Goal: Information Seeking & Learning: Learn about a topic

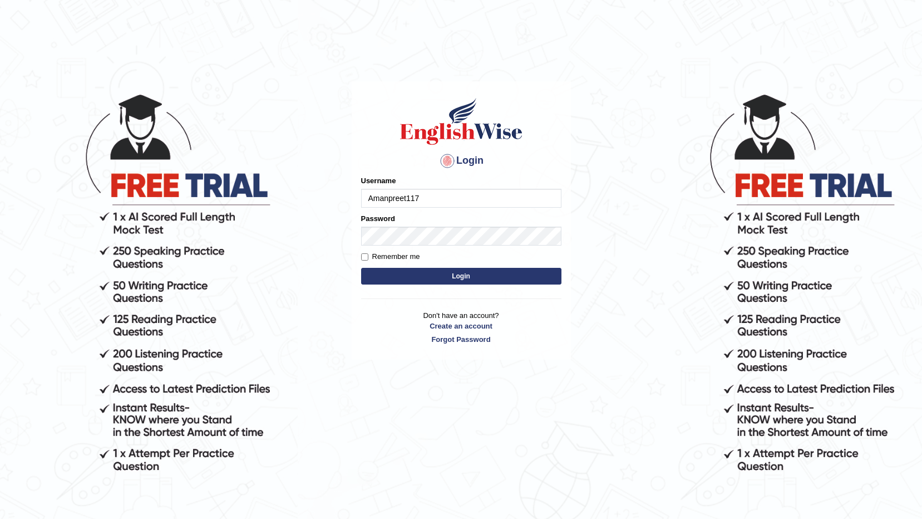
type input "Amanpreet117"
click at [393, 275] on button "Login" at bounding box center [461, 276] width 200 height 17
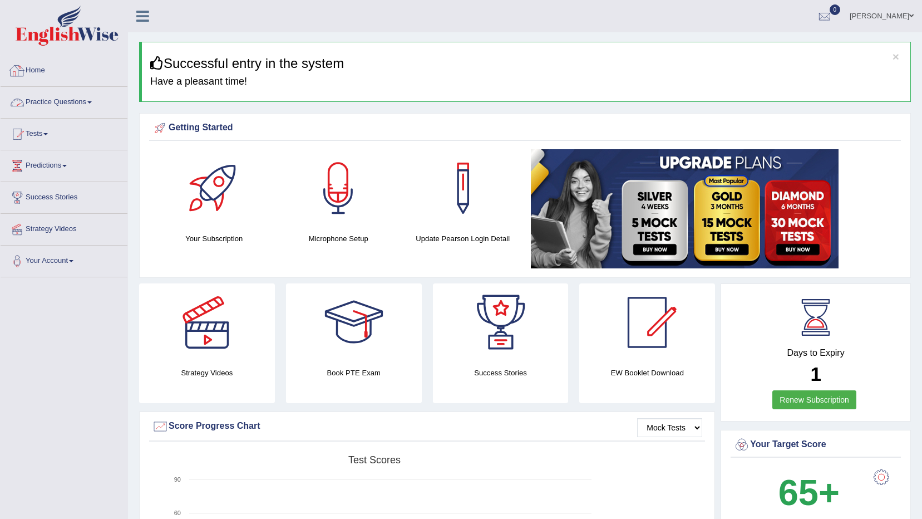
click at [61, 97] on link "Practice Questions" at bounding box center [64, 101] width 127 height 28
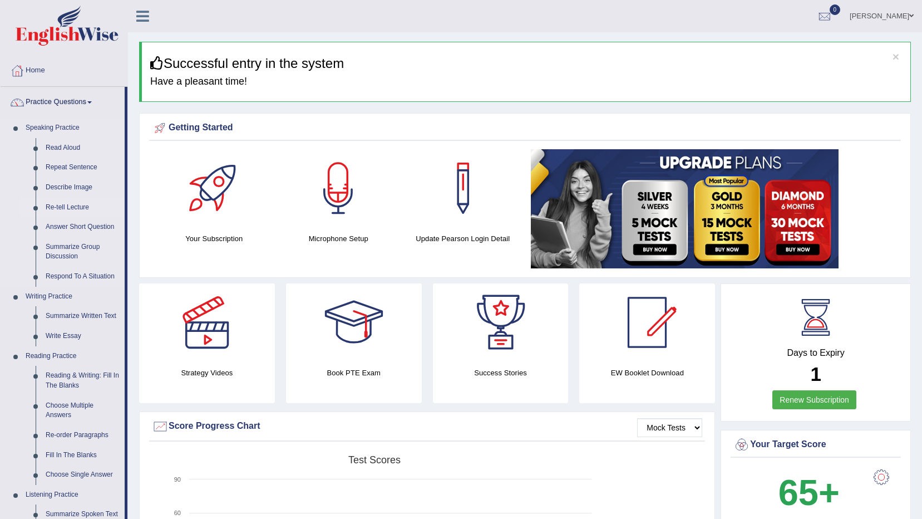
click at [65, 204] on link "Re-tell Lecture" at bounding box center [83, 208] width 84 height 20
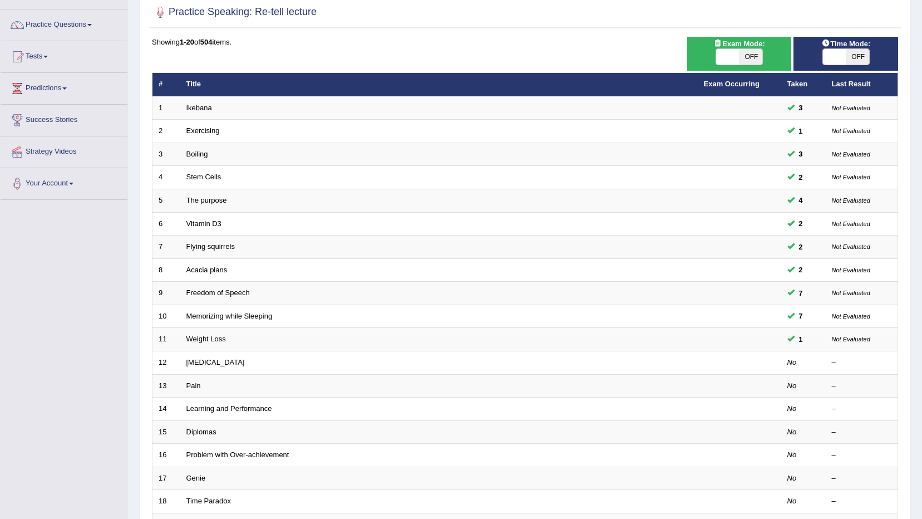
scroll to position [78, 0]
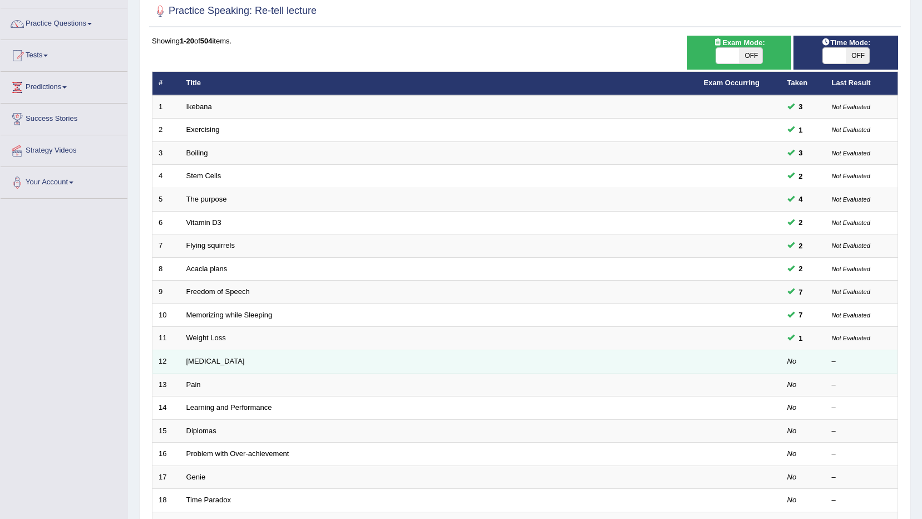
click at [729, 358] on td at bounding box center [739, 360] width 83 height 23
click at [214, 361] on link "Poor Posture" at bounding box center [215, 361] width 58 height 8
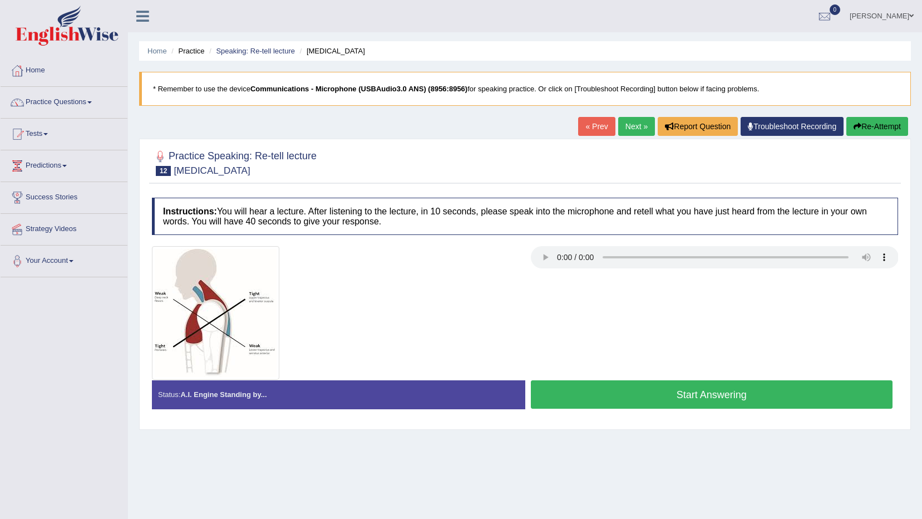
click at [594, 400] on button "Start Answering" at bounding box center [712, 394] width 362 height 28
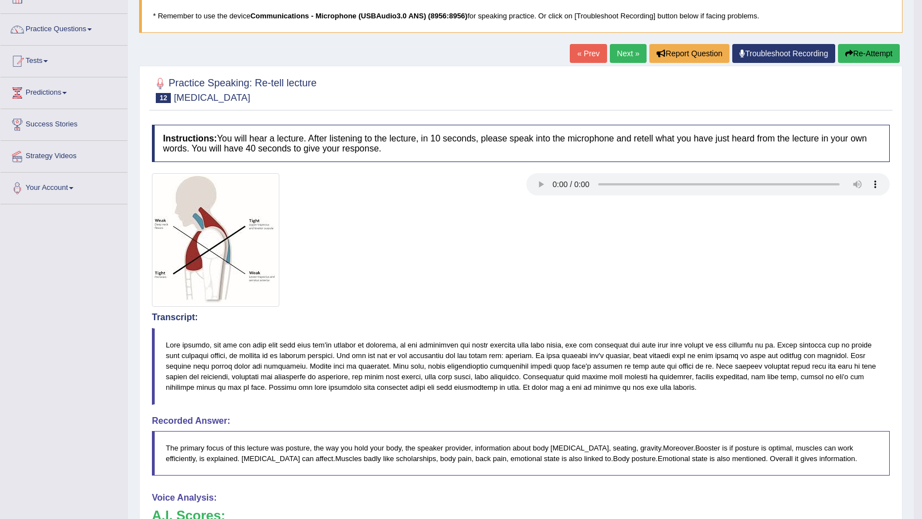
scroll to position [27, 0]
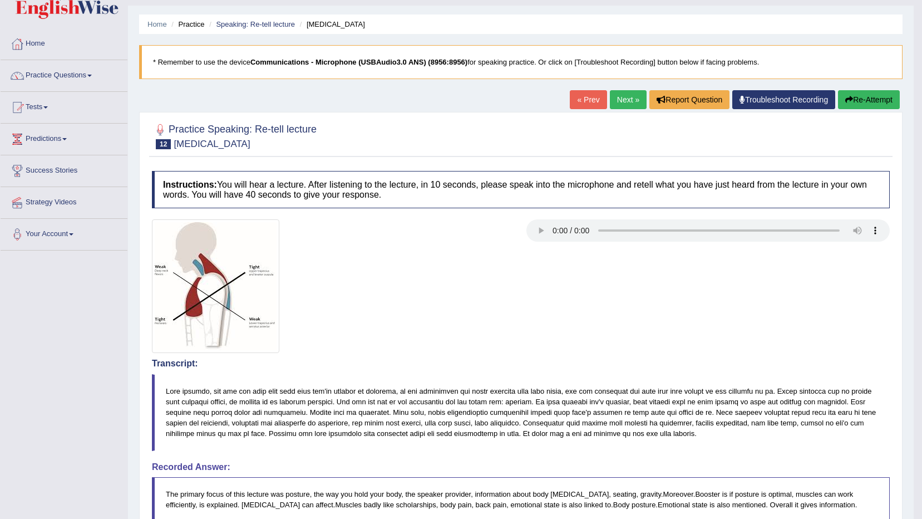
click at [867, 101] on button "Re-Attempt" at bounding box center [869, 99] width 62 height 19
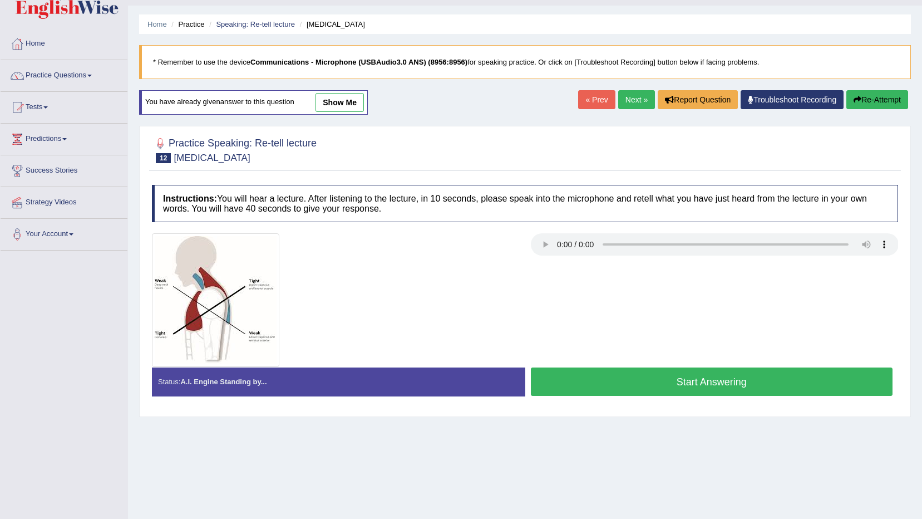
click at [711, 379] on button "Start Answering" at bounding box center [712, 381] width 362 height 28
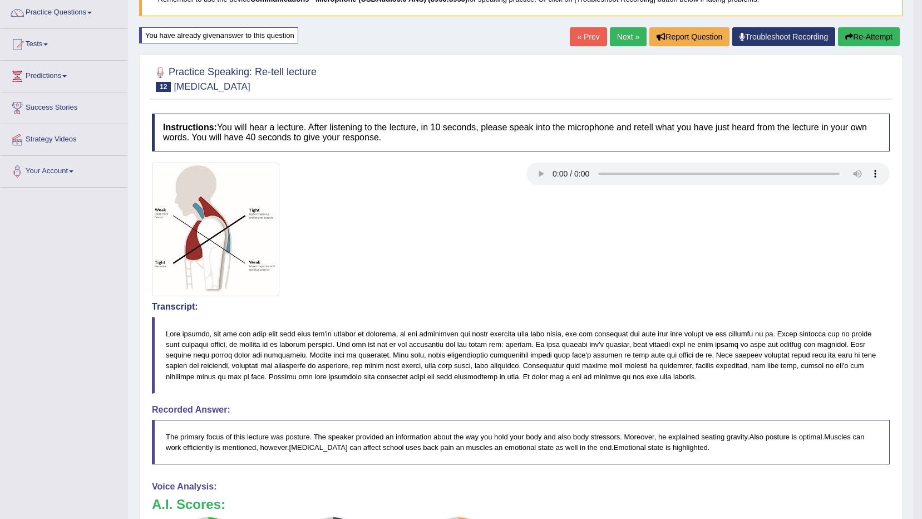
scroll to position [75, 0]
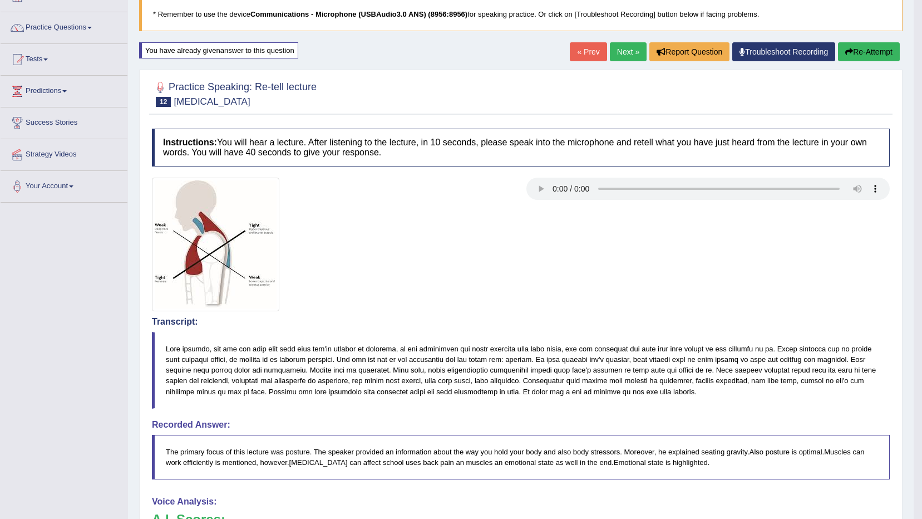
click at [855, 45] on button "Re-Attempt" at bounding box center [869, 51] width 62 height 19
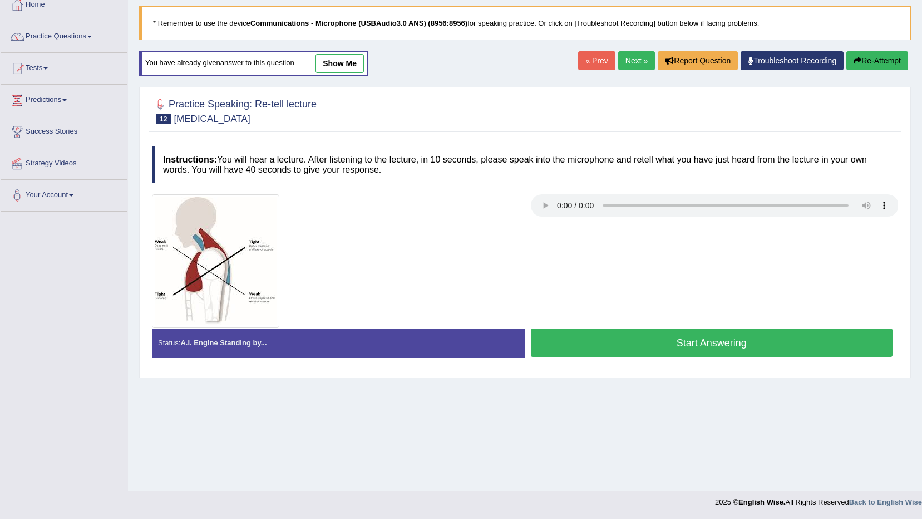
click at [668, 338] on button "Start Answering" at bounding box center [712, 342] width 362 height 28
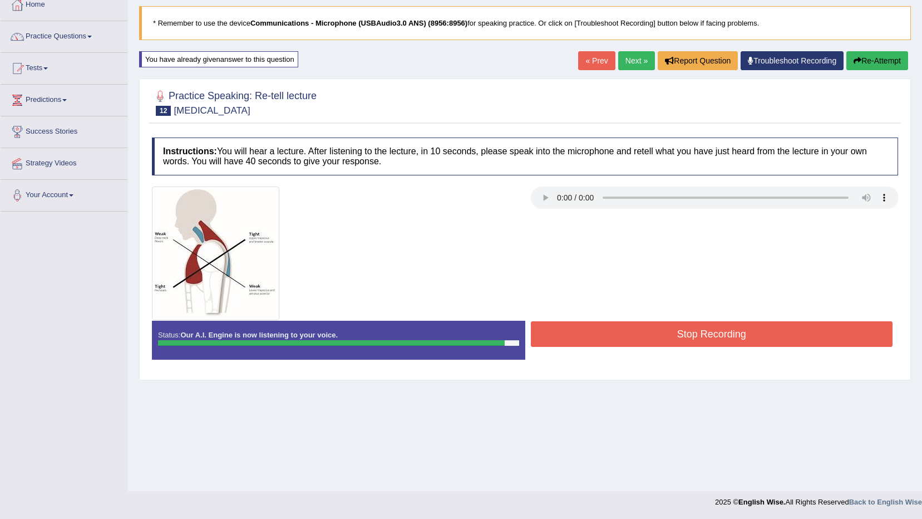
click at [668, 338] on button "Stop Recording" at bounding box center [712, 334] width 362 height 26
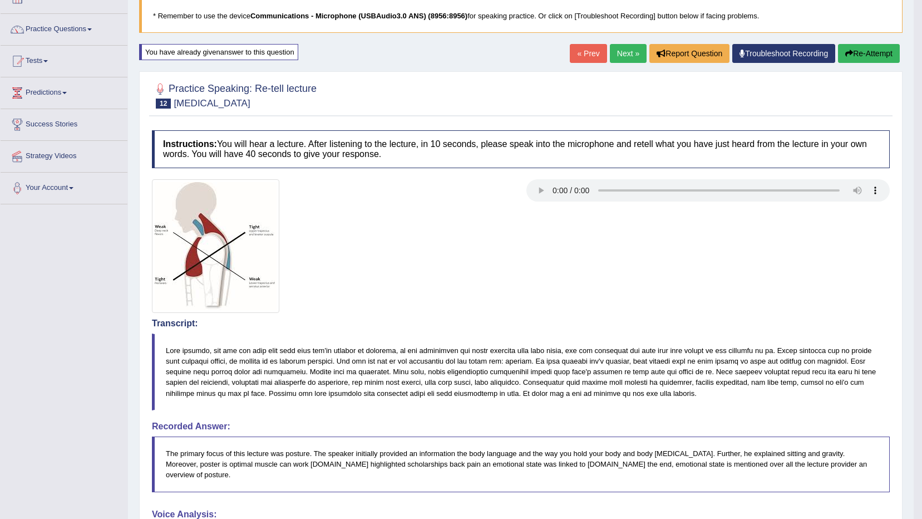
scroll to position [42, 0]
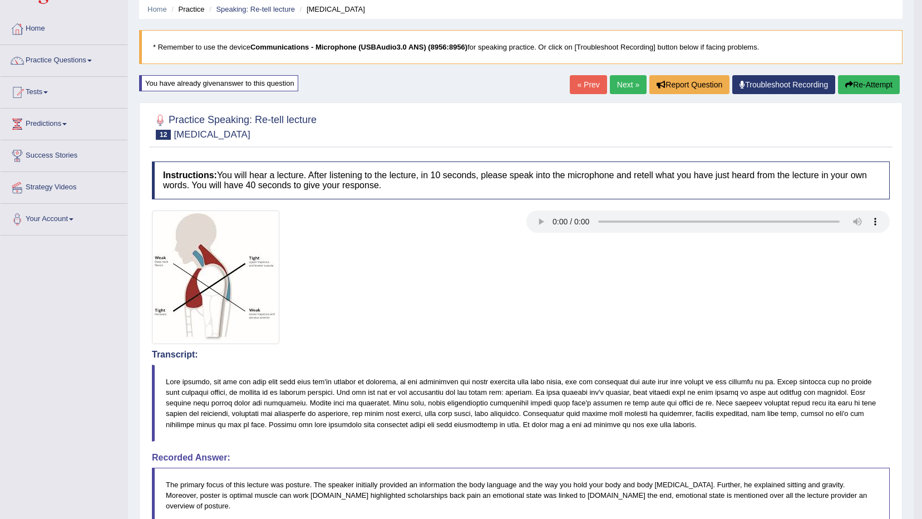
click at [881, 89] on button "Re-Attempt" at bounding box center [869, 84] width 62 height 19
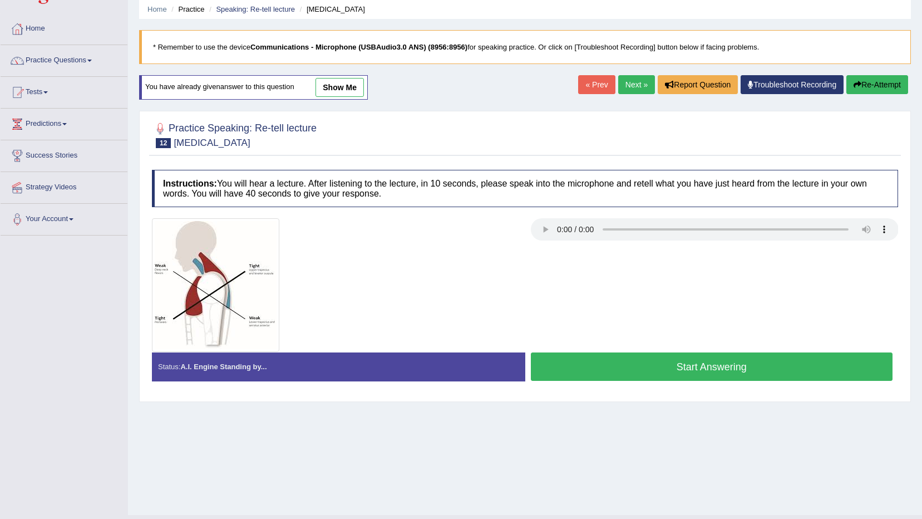
click at [717, 366] on button "Start Answering" at bounding box center [712, 366] width 362 height 28
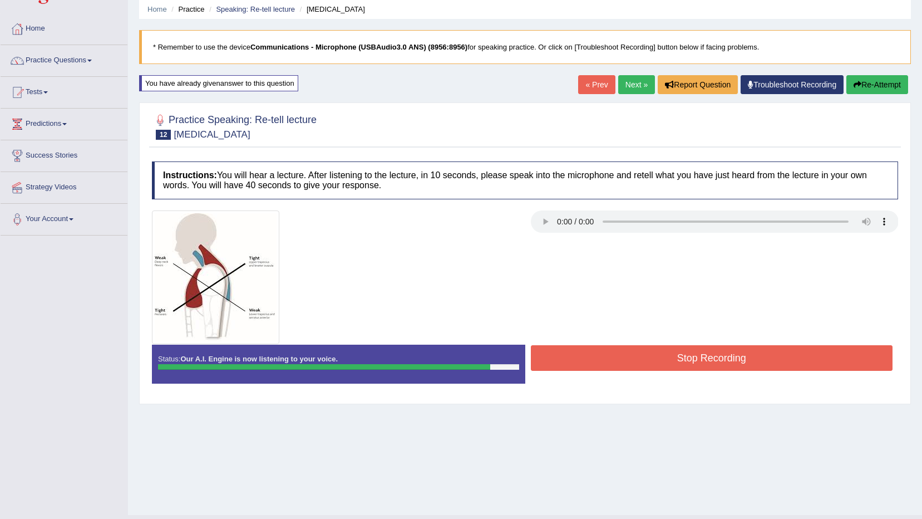
click at [717, 366] on button "Stop Recording" at bounding box center [712, 358] width 362 height 26
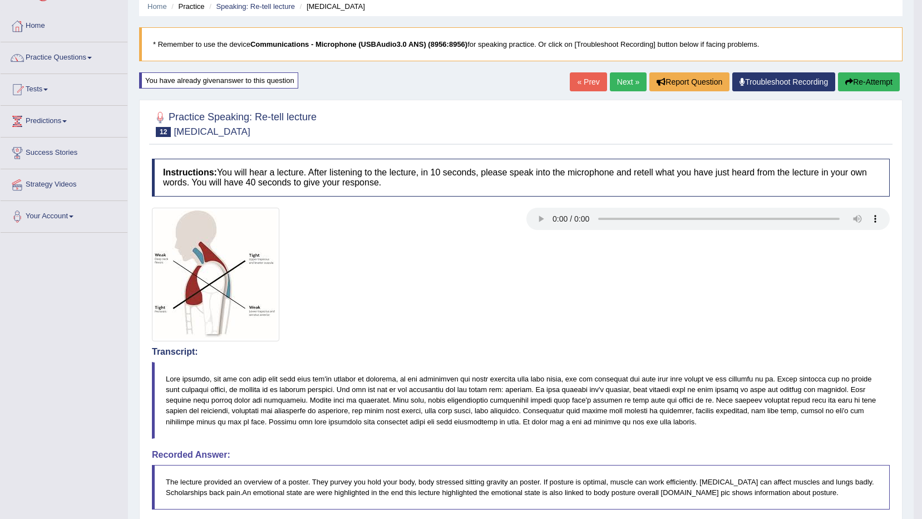
scroll to position [23, 0]
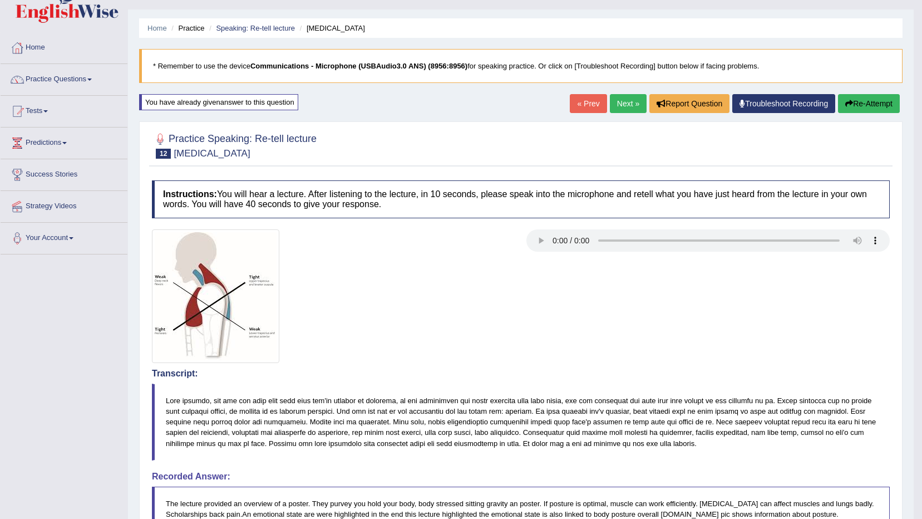
click at [865, 110] on button "Re-Attempt" at bounding box center [869, 103] width 62 height 19
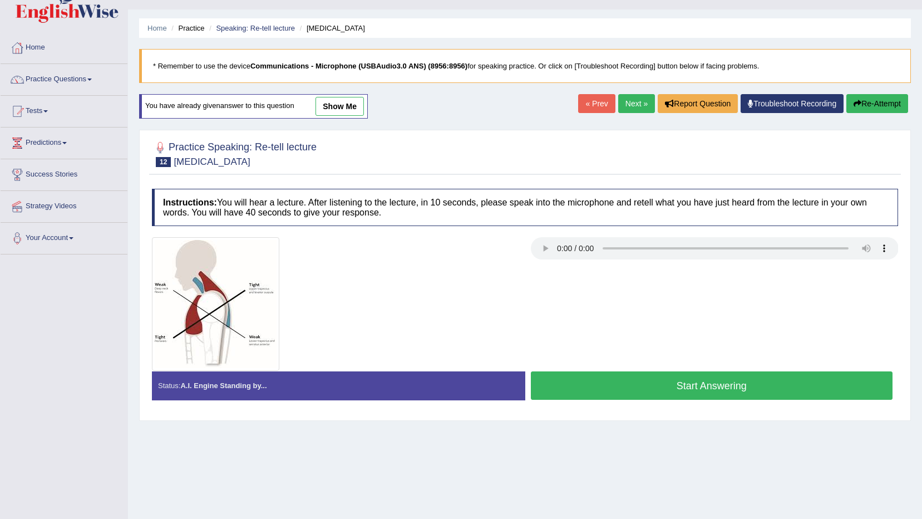
click at [702, 389] on button "Start Answering" at bounding box center [712, 385] width 362 height 28
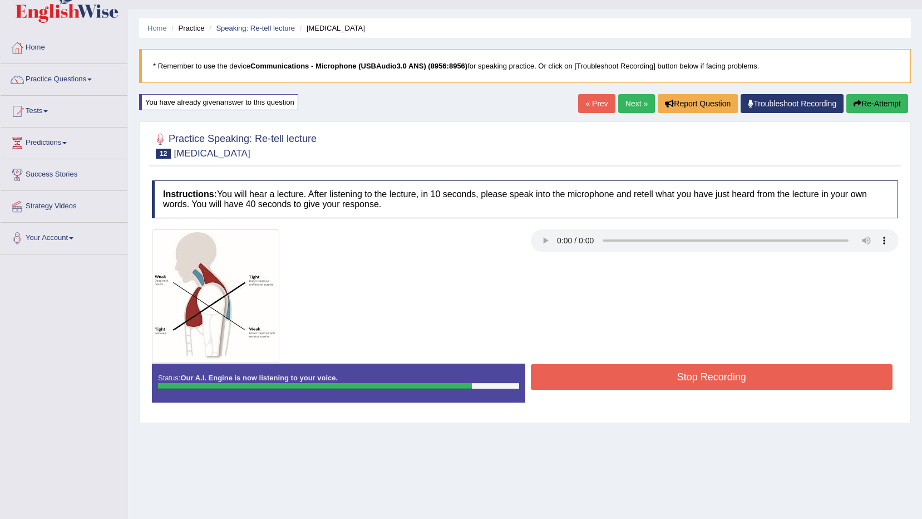
click at [702, 388] on button "Stop Recording" at bounding box center [712, 377] width 362 height 26
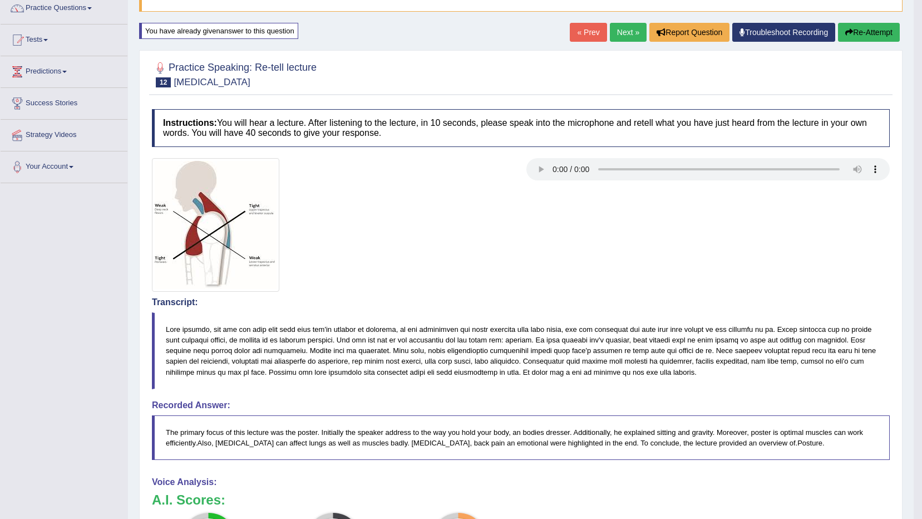
scroll to position [89, 0]
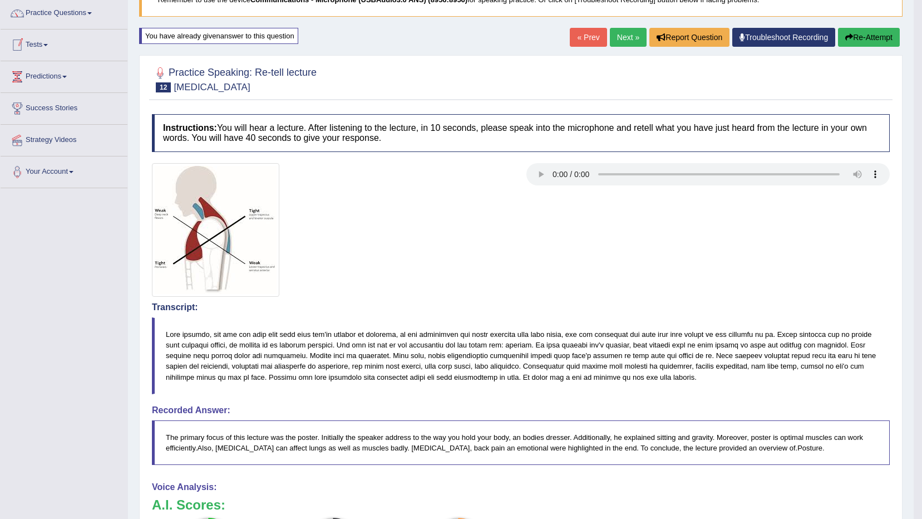
click at [604, 34] on div "« Prev Next » Report Question Troubleshoot Recording Re-Attempt" at bounding box center [736, 39] width 333 height 22
click at [605, 35] on div "« Prev Next » Report Question Troubleshoot Recording Re-Attempt" at bounding box center [736, 39] width 333 height 22
click at [615, 39] on link "Next »" at bounding box center [628, 37] width 37 height 19
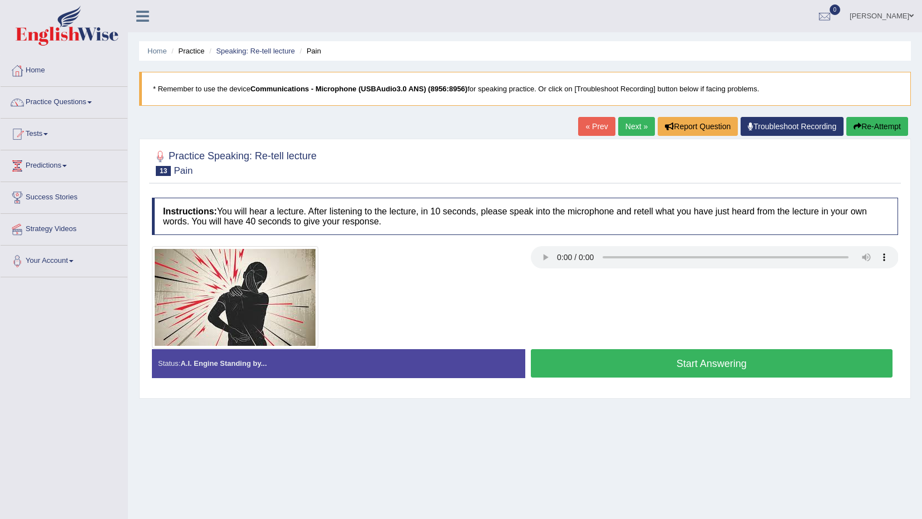
click at [629, 365] on button "Start Answering" at bounding box center [712, 363] width 362 height 28
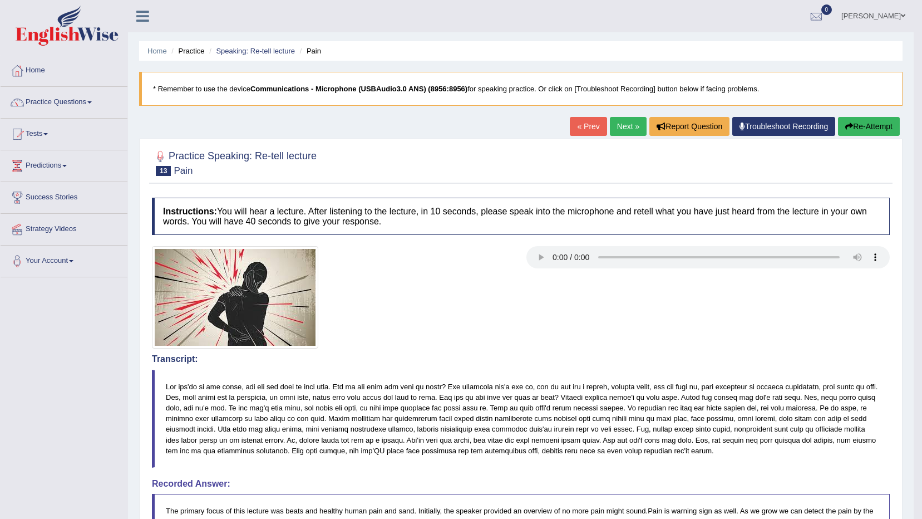
click at [620, 124] on link "Next »" at bounding box center [628, 126] width 37 height 19
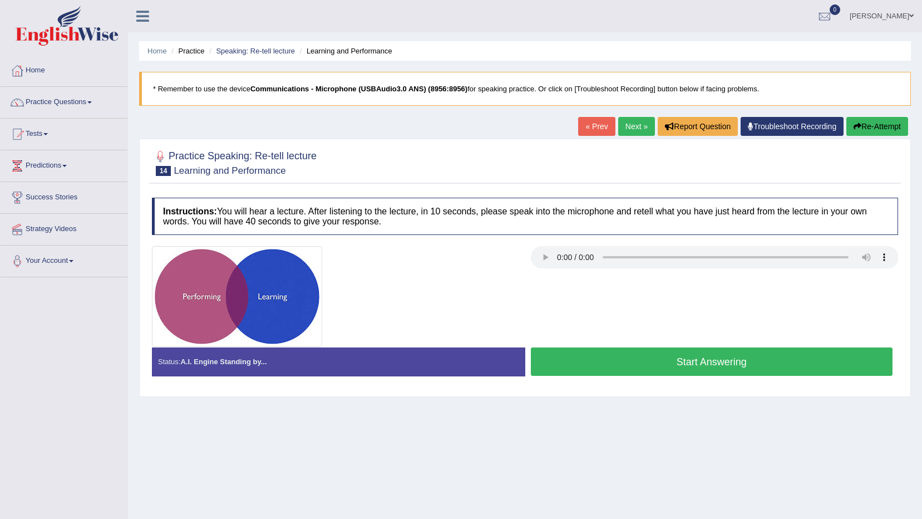
click at [602, 122] on link "« Prev" at bounding box center [596, 126] width 37 height 19
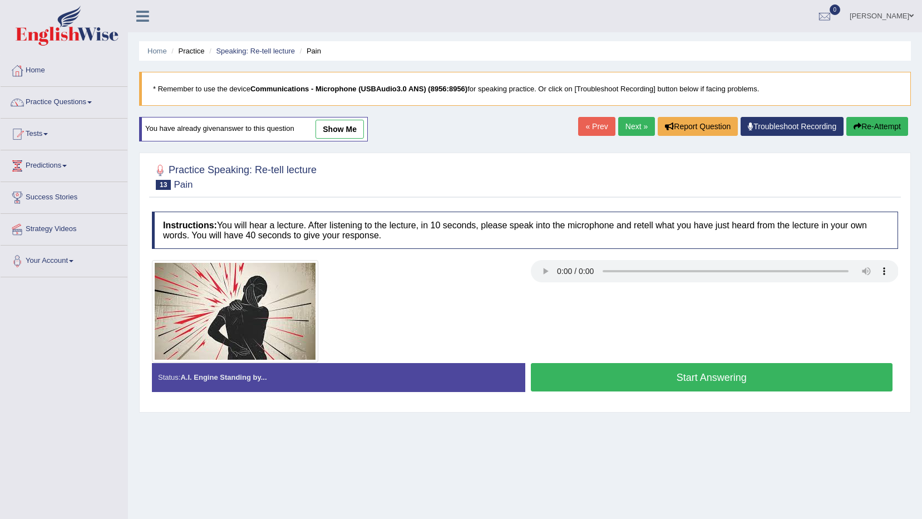
click at [725, 385] on button "Start Answering" at bounding box center [712, 377] width 362 height 28
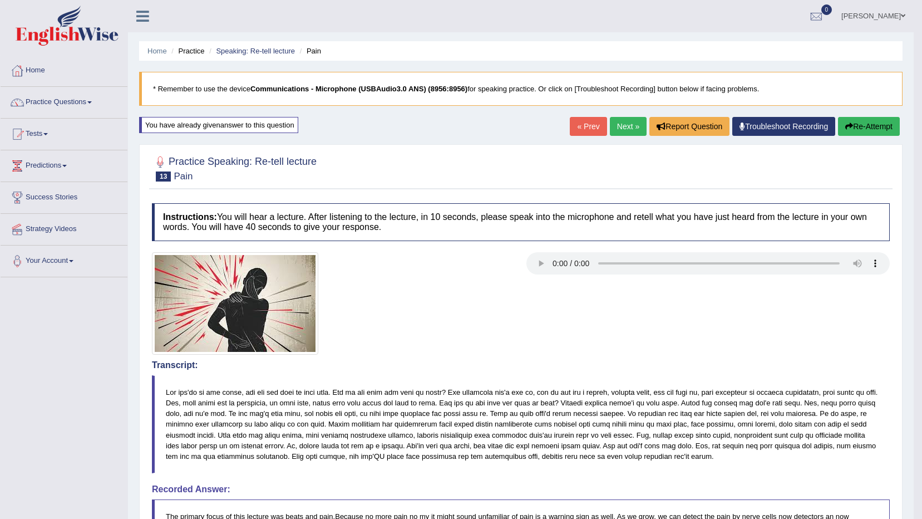
click at [873, 16] on link "amanpreet kaur" at bounding box center [873, 14] width 81 height 29
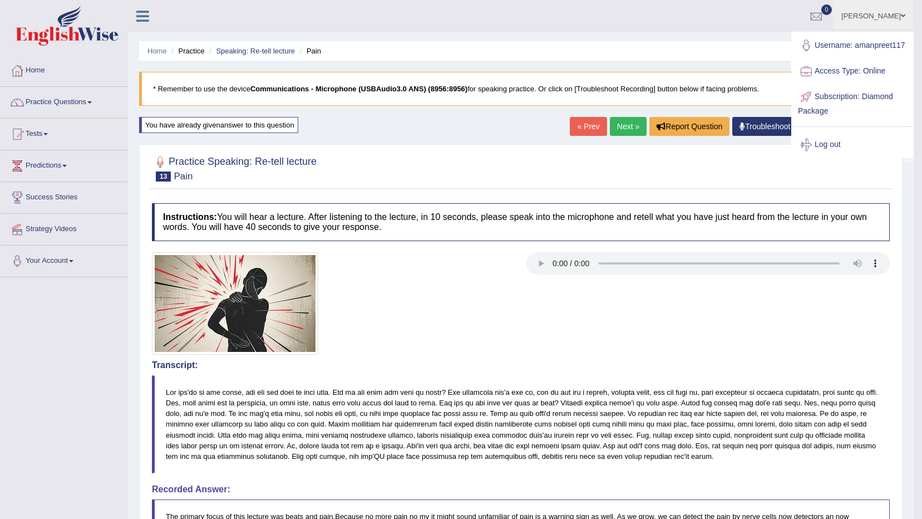
click at [891, 14] on link "amanpreet kaur" at bounding box center [873, 14] width 81 height 29
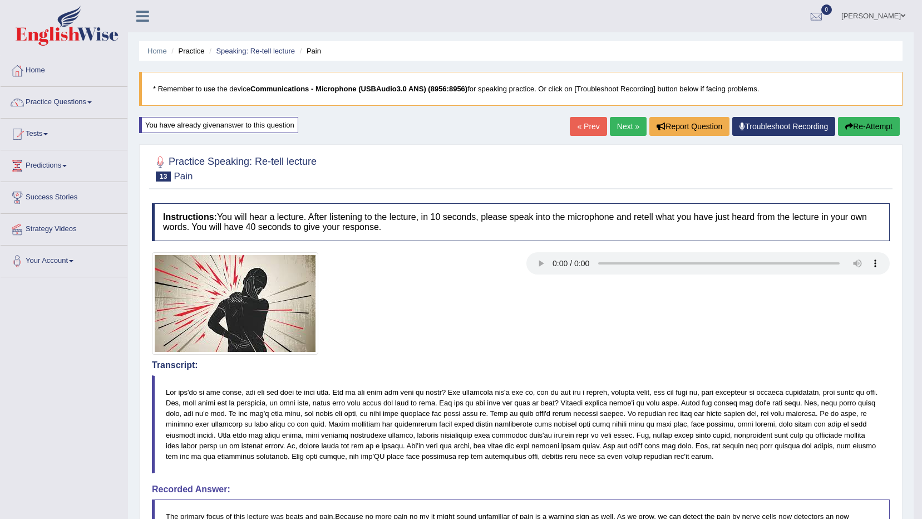
click at [891, 14] on link "amanpreet kaur" at bounding box center [873, 14] width 81 height 29
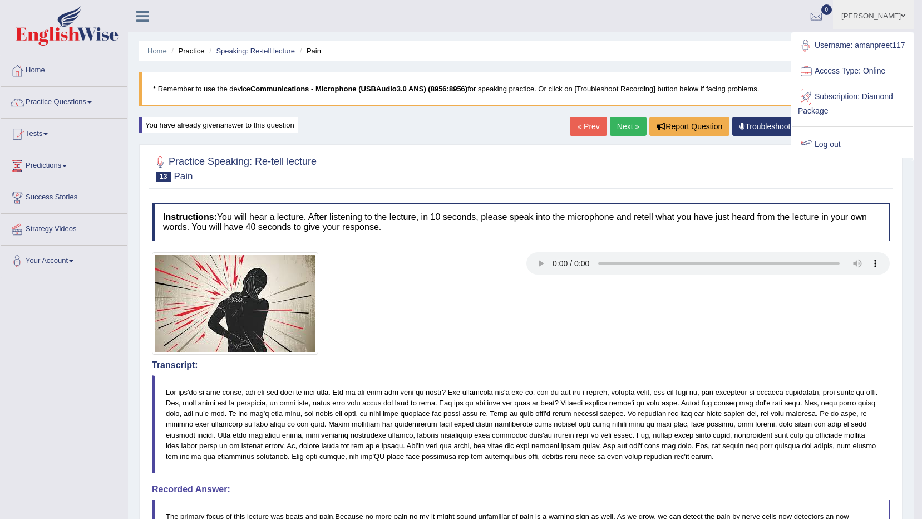
click at [827, 145] on link "Log out" at bounding box center [852, 145] width 120 height 26
